Goal: Task Accomplishment & Management: Use online tool/utility

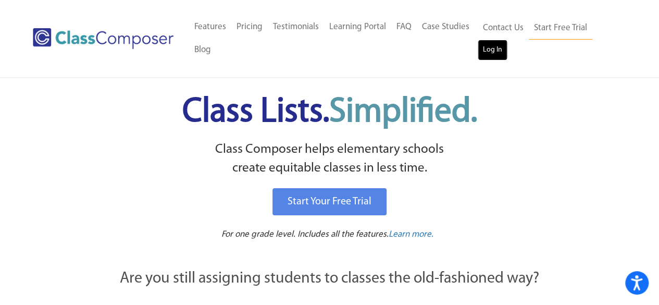
click at [496, 51] on link "Log In" at bounding box center [493, 50] width 30 height 21
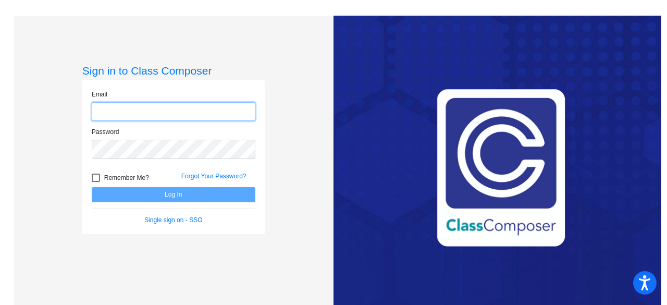
type input "[EMAIL_ADDRESS][DOMAIN_NAME]"
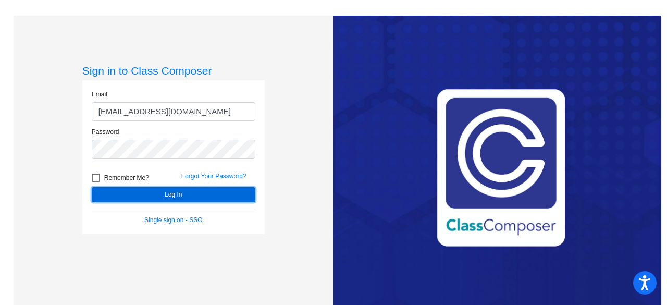
click at [235, 196] on button "Log In" at bounding box center [174, 194] width 164 height 15
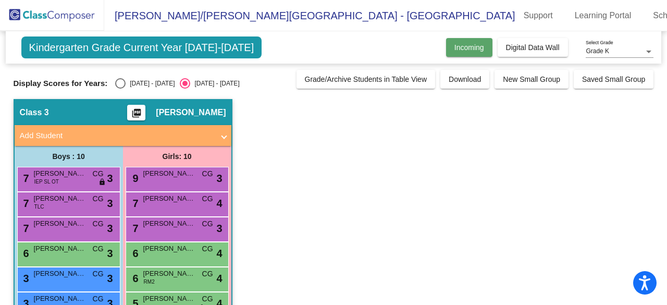
click at [475, 53] on button "Incoming" at bounding box center [469, 47] width 46 height 19
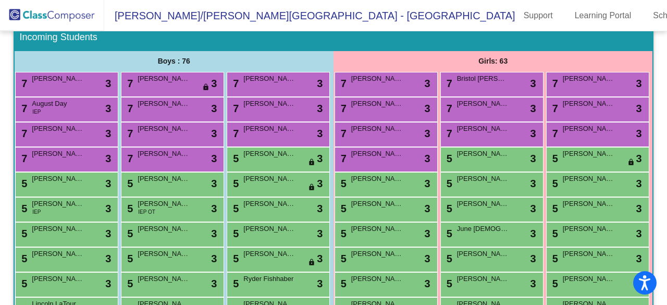
scroll to position [158, 0]
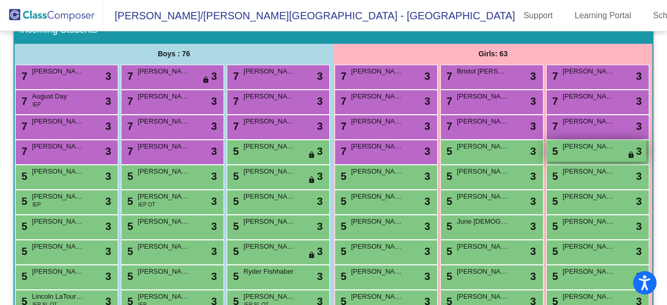
click at [563, 152] on span "[PERSON_NAME]" at bounding box center [589, 146] width 52 height 10
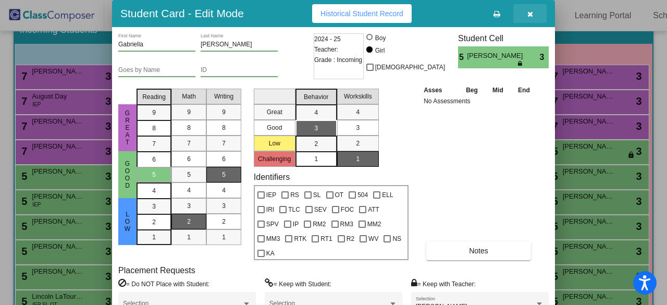
click at [531, 11] on icon "button" at bounding box center [530, 13] width 6 height 7
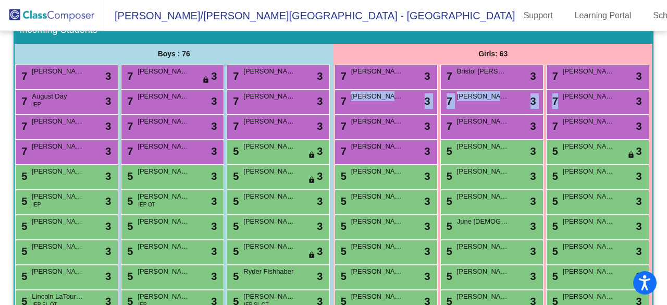
drag, startPoint x: 661, startPoint y: 106, endPoint x: 660, endPoint y: 122, distance: 16.2
click at [660, 122] on mat-sidenav-content "[DATE] - [DATE] New Incoming Kindergarden Students [DEMOGRAPHIC_DATA] students …" at bounding box center [333, 168] width 667 height 274
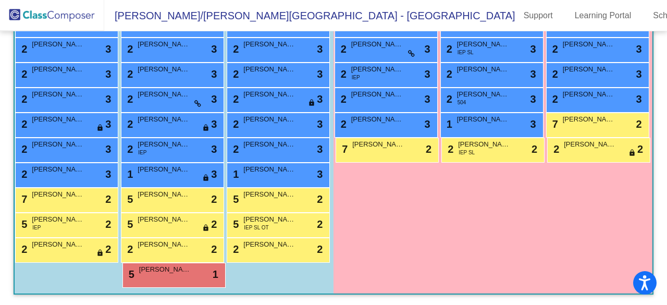
scroll to position [606, 0]
click at [84, 24] on span "[PERSON_NAME]" at bounding box center [58, 19] width 52 height 10
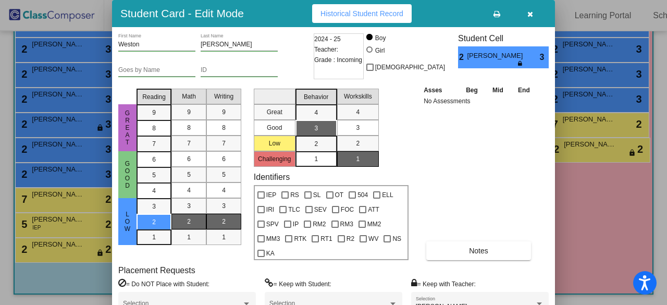
drag, startPoint x: 663, startPoint y: 191, endPoint x: 663, endPoint y: 207, distance: 15.6
click at [663, 207] on div at bounding box center [333, 152] width 667 height 305
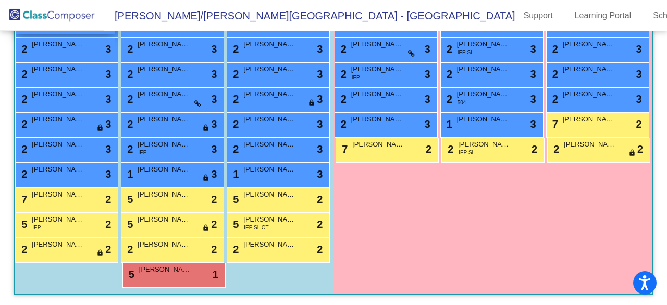
click at [115, 34] on div "2 [PERSON_NAME] lock do_not_disturb_alt 3" at bounding box center [66, 23] width 100 height 21
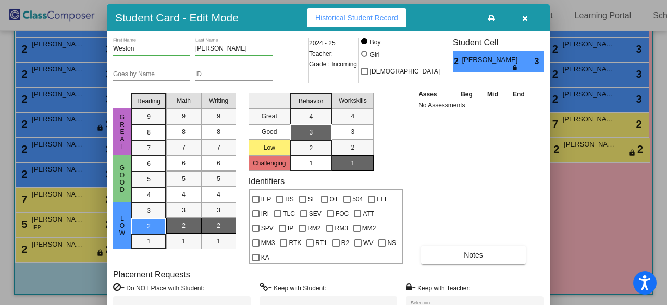
drag, startPoint x: 292, startPoint y: 17, endPoint x: 296, endPoint y: 33, distance: 16.7
click at [296, 31] on div "Student Card - Edit Mode Historical Student Record" at bounding box center [328, 17] width 443 height 27
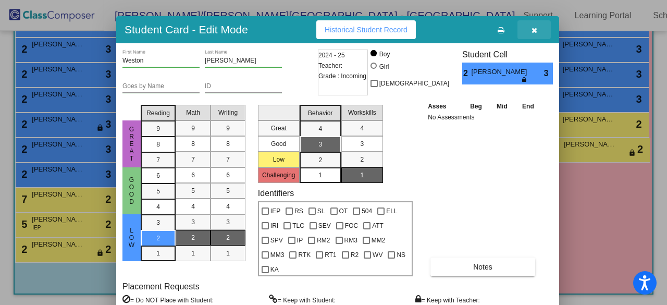
click at [541, 29] on button "button" at bounding box center [533, 29] width 33 height 19
